Goal: Information Seeking & Learning: Learn about a topic

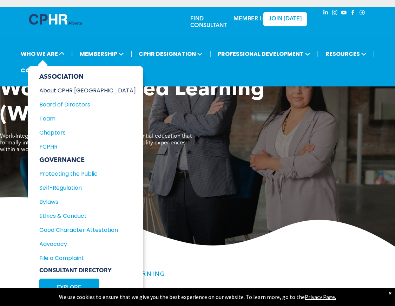
click at [63, 93] on div "About CPHR [GEOGRAPHIC_DATA]" at bounding box center [82, 90] width 87 height 9
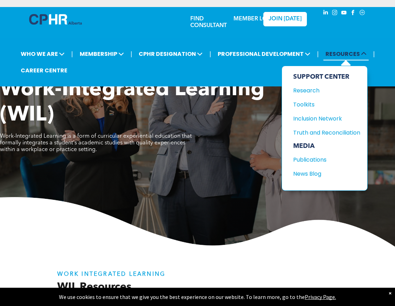
click at [347, 57] on span "RESOURCES" at bounding box center [346, 53] width 45 height 13
click at [301, 89] on div "Research" at bounding box center [323, 90] width 60 height 9
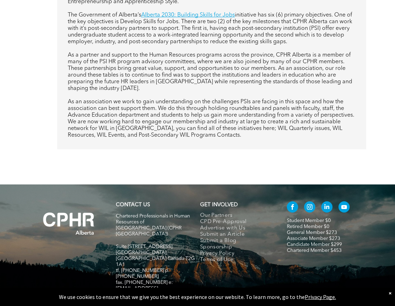
scroll to position [404, 0]
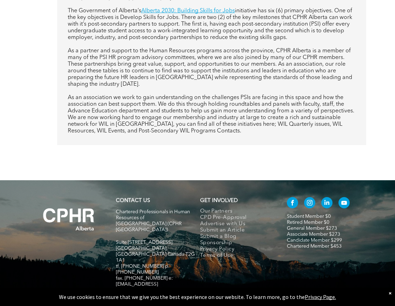
click at [206, 70] on p "As a partner and support to the Human Resources programs across the province, C…" at bounding box center [212, 68] width 288 height 40
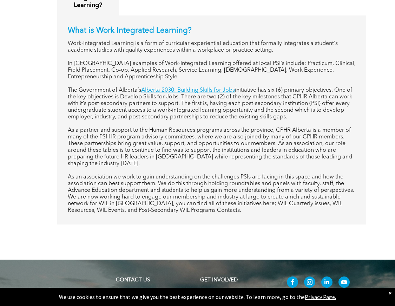
scroll to position [262, 0]
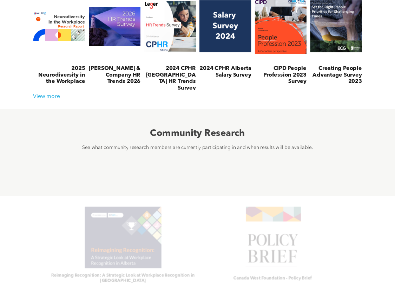
scroll to position [130, 0]
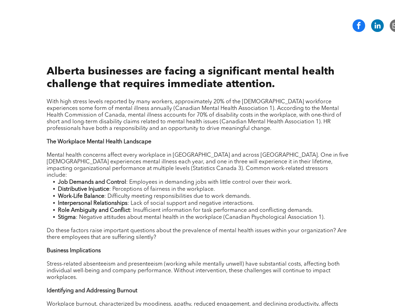
scroll to position [349, 0]
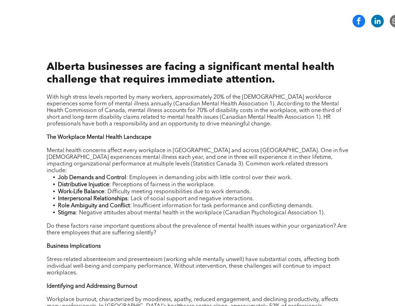
click at [194, 210] on span ": Negative attitudes about mental health in the workplace (Canadian Psychologic…" at bounding box center [200, 213] width 249 height 6
